Goal: Information Seeking & Learning: Learn about a topic

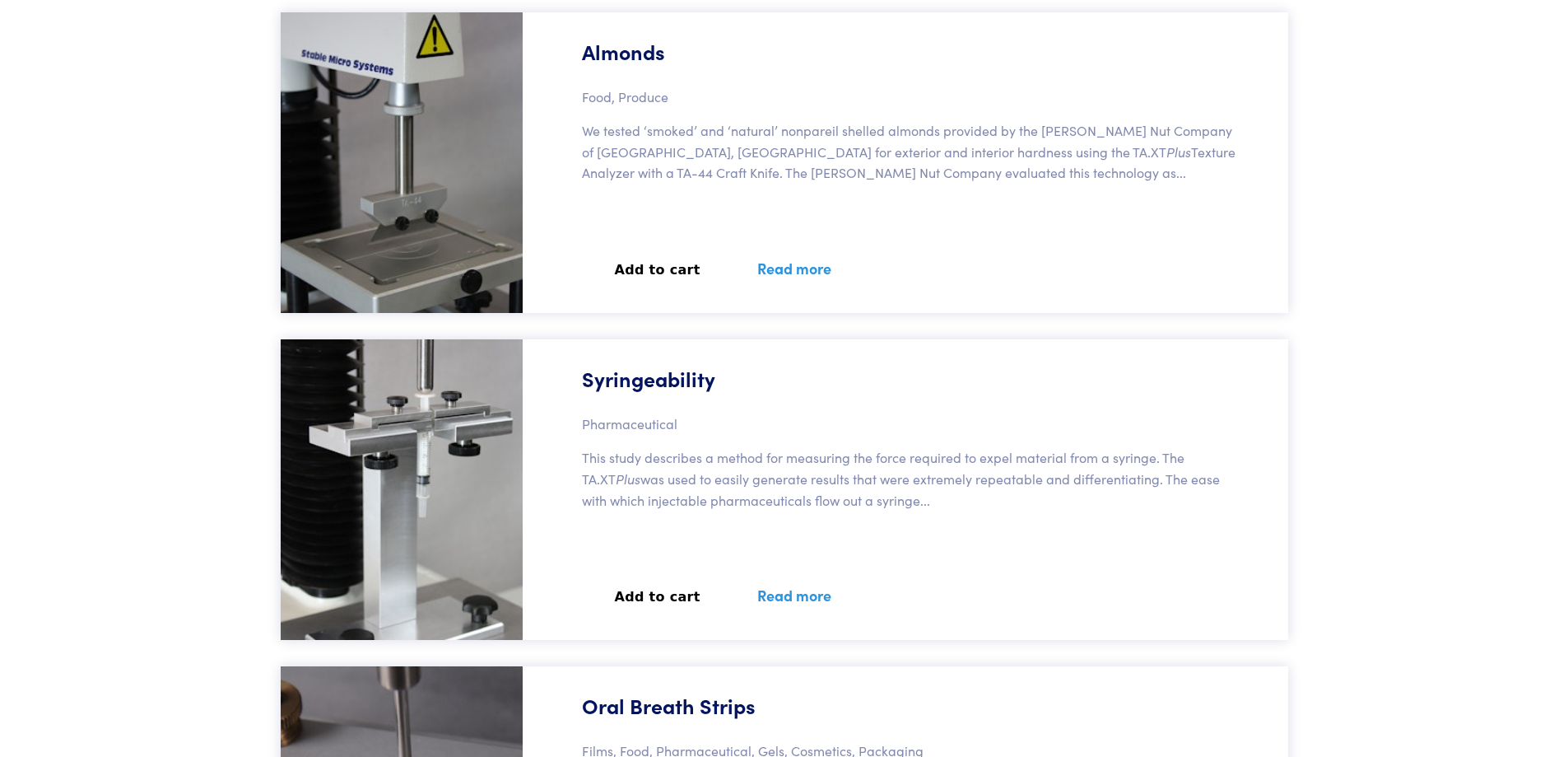
scroll to position [61009, 0]
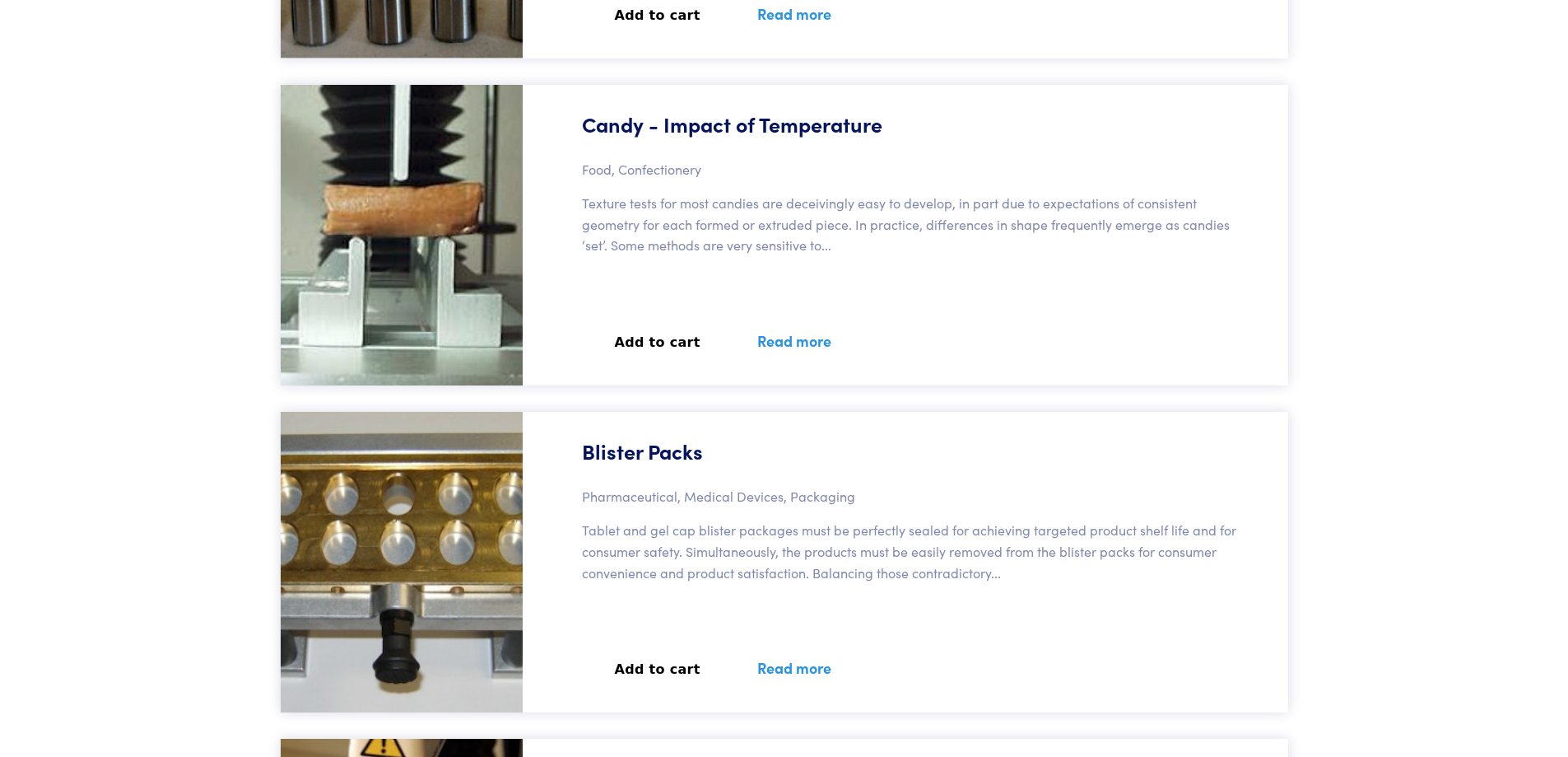
scroll to position [57442, 0]
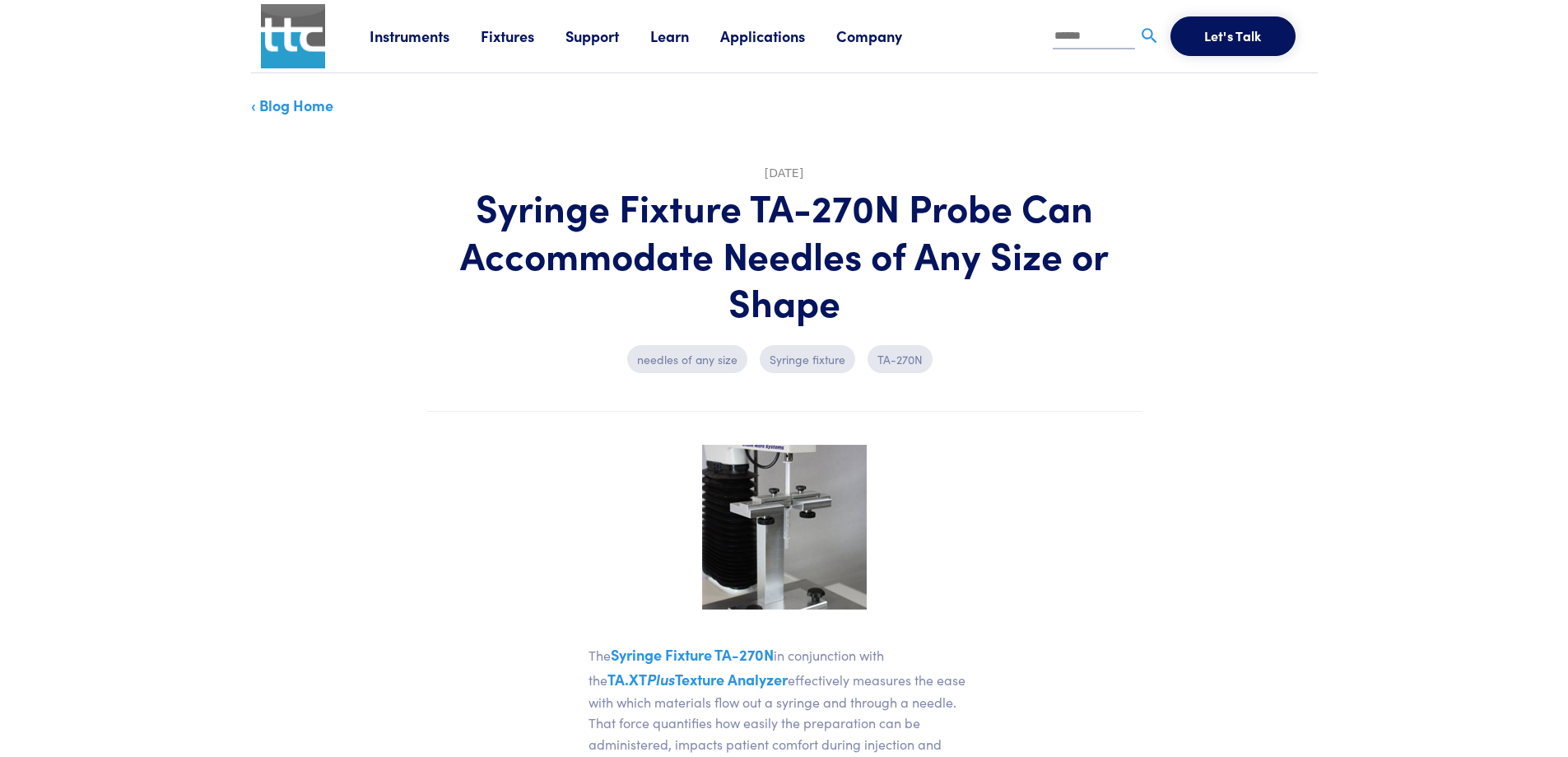
click at [817, 358] on p "Syringe fixture" at bounding box center [807, 359] width 95 height 28
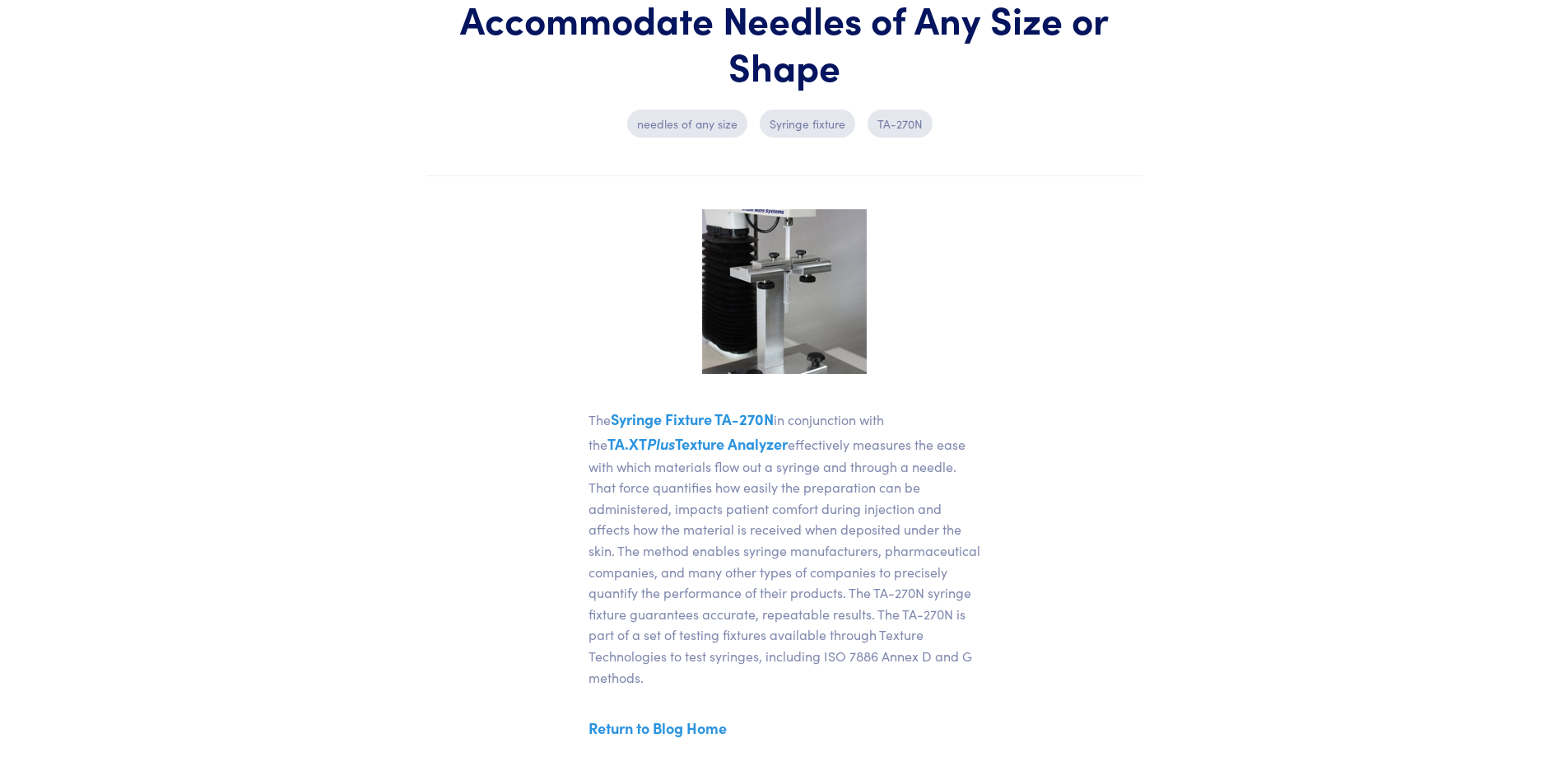
scroll to position [275, 0]
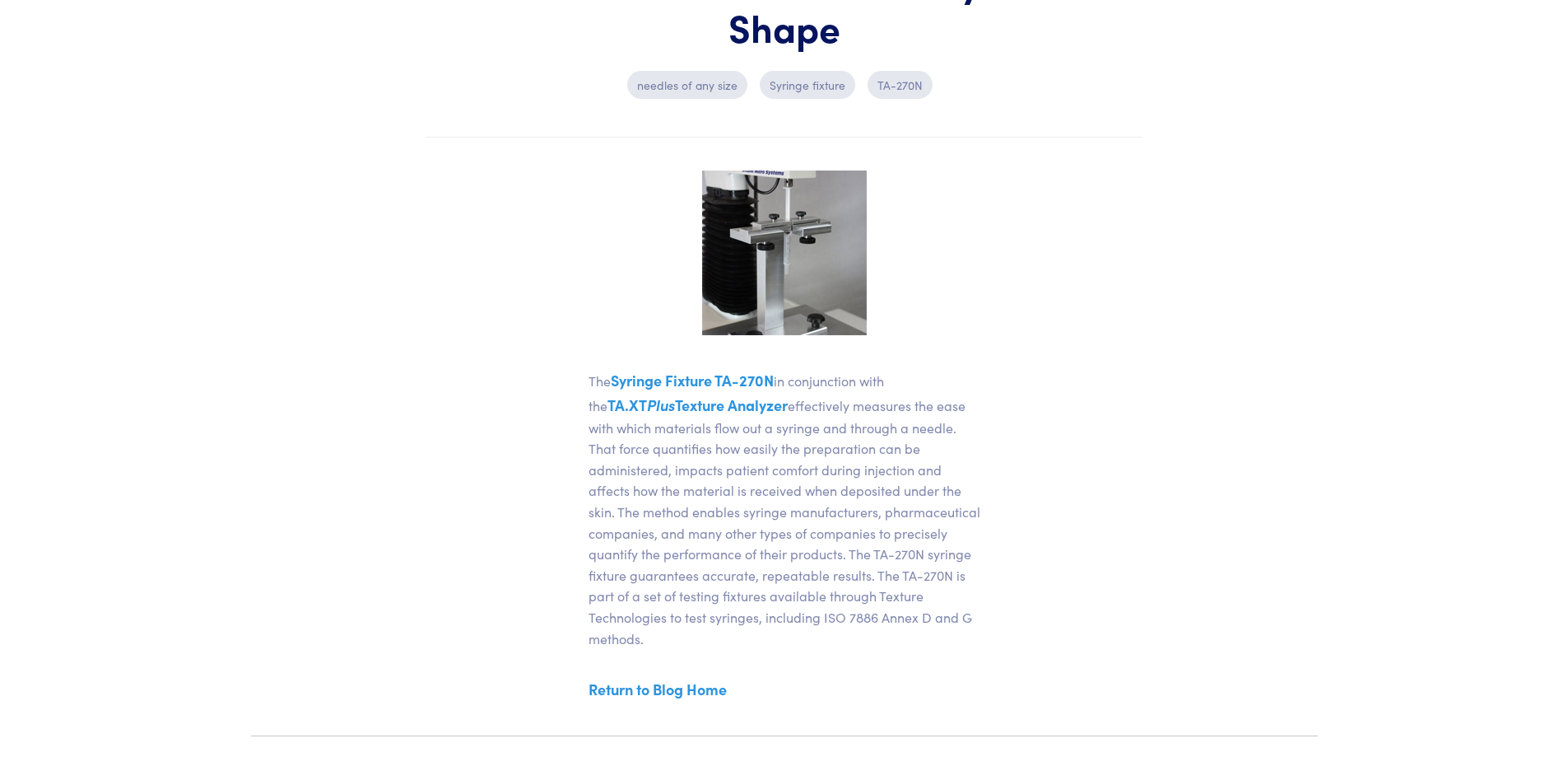
click at [721, 378] on link "Syringe Fixture TA-270N" at bounding box center [692, 380] width 163 height 20
